Goal: Use online tool/utility: Utilize a website feature to perform a specific function

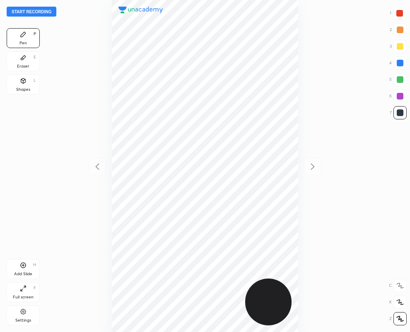
scroll to position [332, 278]
drag, startPoint x: 401, startPoint y: 13, endPoint x: 303, endPoint y: 36, distance: 100.7
click at [400, 12] on div at bounding box center [400, 13] width 7 height 7
drag, startPoint x: 403, startPoint y: 113, endPoint x: 385, endPoint y: 112, distance: 18.3
click at [403, 113] on div at bounding box center [400, 112] width 7 height 7
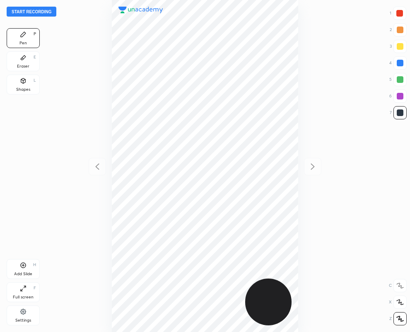
click at [24, 65] on div "Eraser" at bounding box center [23, 66] width 12 height 4
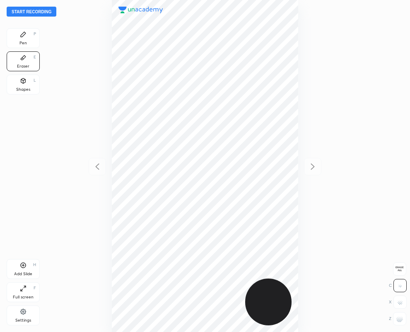
click at [25, 39] on div "Pen P" at bounding box center [23, 38] width 33 height 20
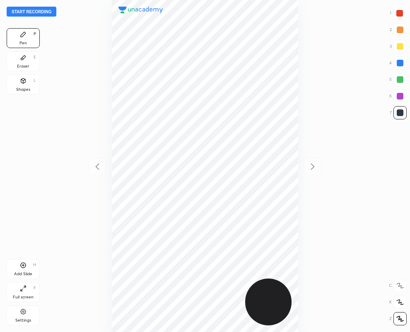
click at [400, 11] on div at bounding box center [400, 13] width 7 height 7
drag, startPoint x: 399, startPoint y: 111, endPoint x: 385, endPoint y: 111, distance: 13.7
click at [398, 111] on div at bounding box center [400, 112] width 7 height 7
click at [400, 10] on div at bounding box center [399, 13] width 13 height 13
drag, startPoint x: 398, startPoint y: 111, endPoint x: 321, endPoint y: 151, distance: 86.8
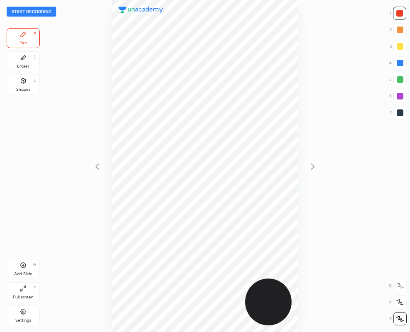
click at [397, 112] on div at bounding box center [400, 112] width 7 height 7
click at [17, 61] on div "Eraser E" at bounding box center [23, 61] width 33 height 20
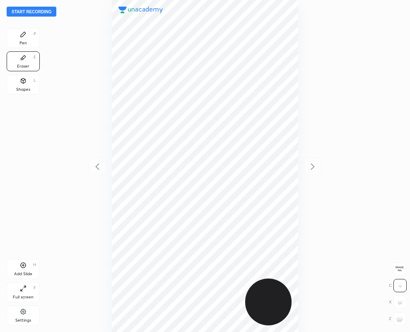
click at [18, 38] on div "Pen P" at bounding box center [23, 38] width 33 height 20
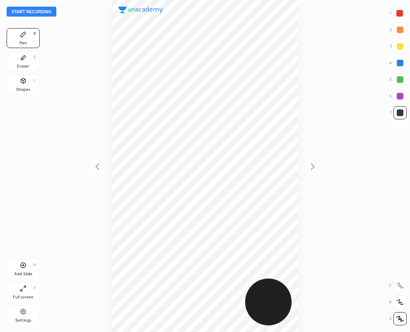
click at [399, 62] on div at bounding box center [400, 63] width 7 height 7
click at [313, 167] on div at bounding box center [205, 166] width 278 height 332
click at [32, 267] on div "Add Slide H" at bounding box center [23, 269] width 33 height 20
drag, startPoint x: 402, startPoint y: 113, endPoint x: 383, endPoint y: 113, distance: 18.7
click at [402, 113] on div at bounding box center [400, 112] width 7 height 7
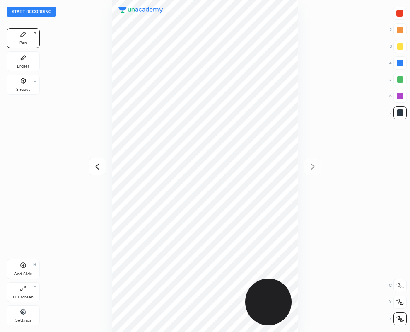
click at [97, 168] on icon at bounding box center [97, 167] width 10 height 10
click at [313, 167] on icon at bounding box center [313, 166] width 4 height 6
click at [21, 60] on icon at bounding box center [23, 58] width 5 height 5
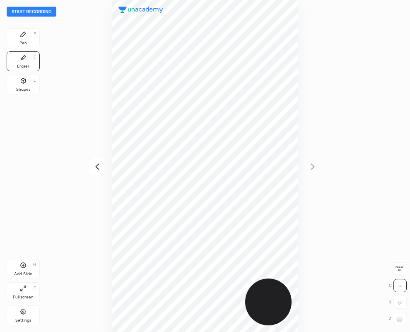
click at [28, 38] on div "Pen P" at bounding box center [23, 38] width 33 height 20
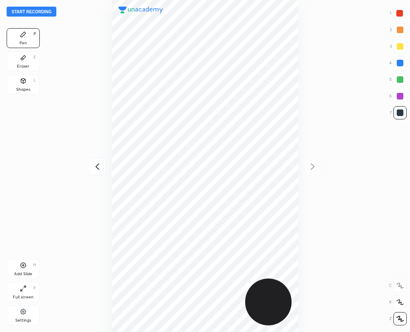
drag, startPoint x: 400, startPoint y: 61, endPoint x: 329, endPoint y: 85, distance: 75.1
click at [399, 62] on div at bounding box center [400, 63] width 7 height 7
click at [399, 13] on div at bounding box center [400, 13] width 7 height 7
drag, startPoint x: 398, startPoint y: 95, endPoint x: 315, endPoint y: 137, distance: 93.5
click at [397, 96] on div at bounding box center [400, 96] width 7 height 7
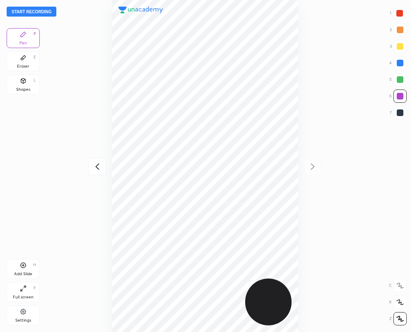
click at [97, 164] on icon at bounding box center [97, 167] width 10 height 10
click at [32, 11] on button "Start recording" at bounding box center [32, 12] width 50 height 10
click at [311, 166] on icon at bounding box center [313, 167] width 10 height 10
click at [25, 12] on button "End recording" at bounding box center [30, 12] width 46 height 10
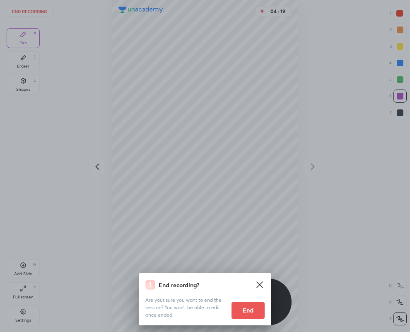
click at [243, 306] on button "End" at bounding box center [248, 310] width 33 height 17
